Goal: Information Seeking & Learning: Learn about a topic

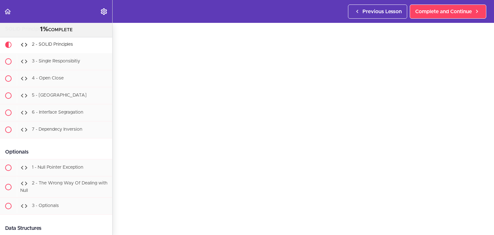
scroll to position [22, 0]
click at [77, 63] on span "3 - Single Responsibitiy" at bounding box center [56, 61] width 48 height 5
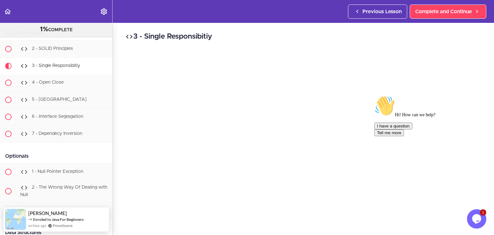
click at [374, 96] on icon "Chat attention grabber" at bounding box center [374, 96] width 0 height 0
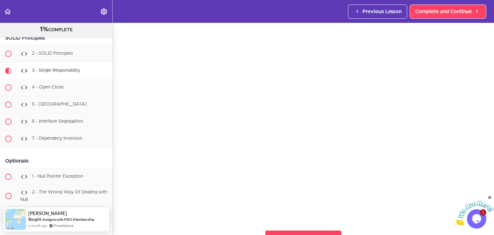
scroll to position [4352, 0]
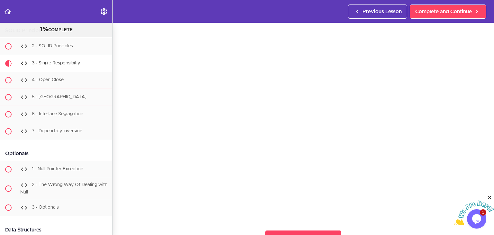
click at [493, 199] on icon "Close" at bounding box center [490, 198] width 6 height 6
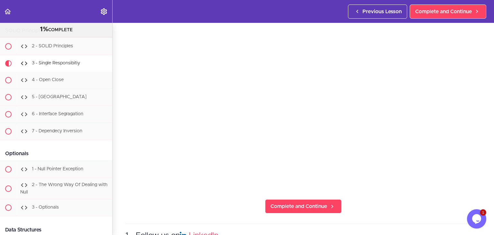
scroll to position [64, 0]
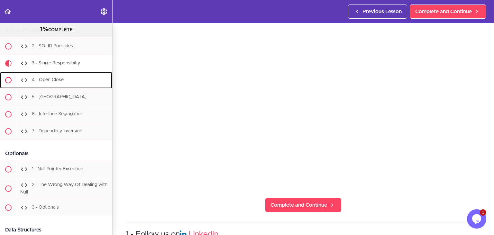
click at [45, 87] on div "4 - Open Close" at bounding box center [65, 80] width 96 height 14
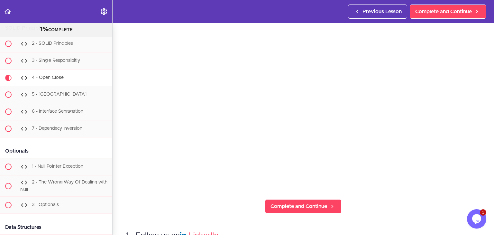
scroll to position [64, 0]
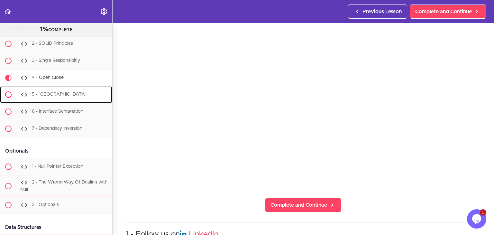
click at [50, 97] on span "5 - [GEOGRAPHIC_DATA]" at bounding box center [59, 94] width 55 height 5
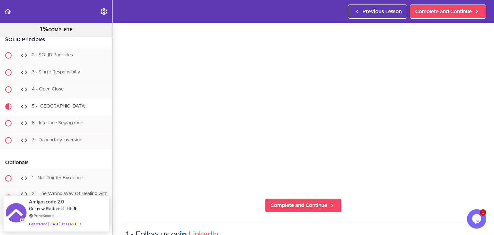
scroll to position [64, 0]
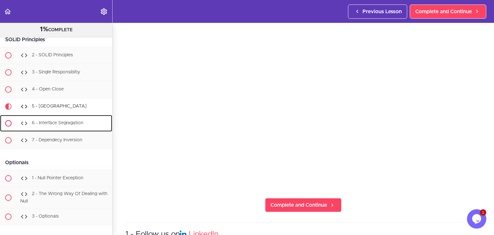
click at [47, 125] on span "6 - Interface Segragation" at bounding box center [57, 123] width 51 height 5
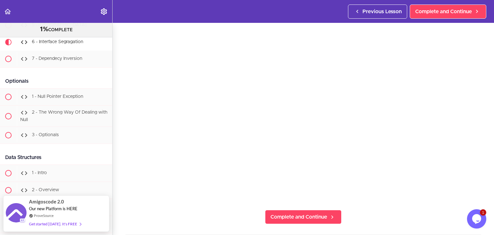
scroll to position [55, 0]
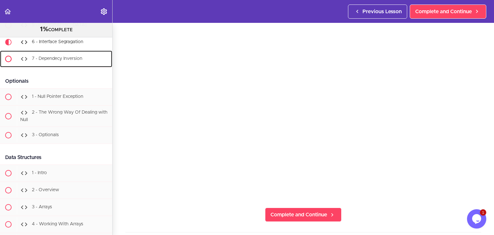
click at [60, 66] on div "7 - Dependecy Inversion" at bounding box center [65, 59] width 96 height 14
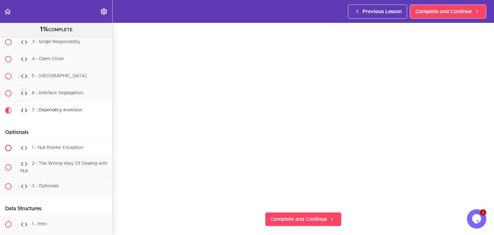
scroll to position [4344, 0]
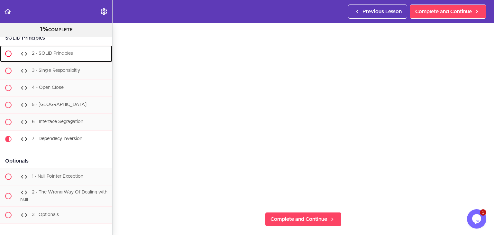
click at [66, 56] on span "2 - SOLID Principles" at bounding box center [52, 53] width 41 height 5
